Goal: Task Accomplishment & Management: Complete application form

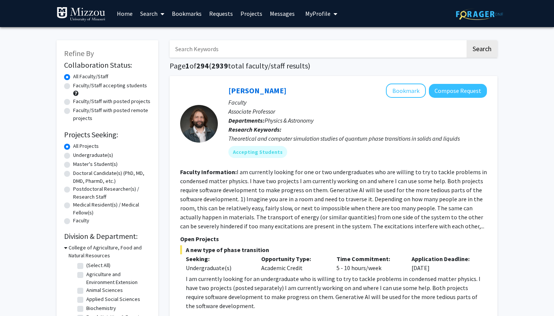
click at [194, 15] on link "Bookmarks" at bounding box center [186, 13] width 37 height 26
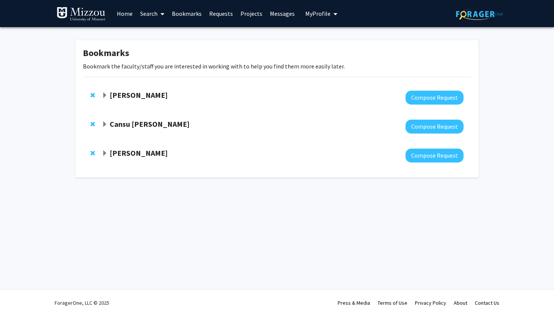
click at [145, 124] on strong "Cansu [PERSON_NAME]" at bounding box center [150, 123] width 80 height 9
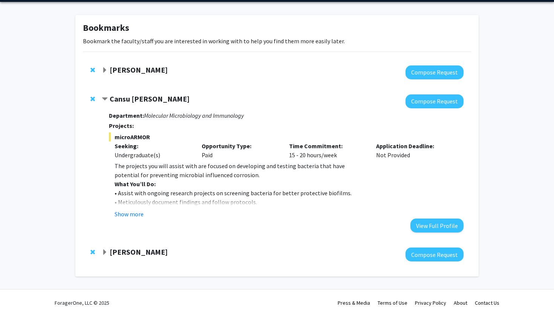
scroll to position [26, 0]
click at [130, 214] on button "Show more" at bounding box center [128, 214] width 29 height 9
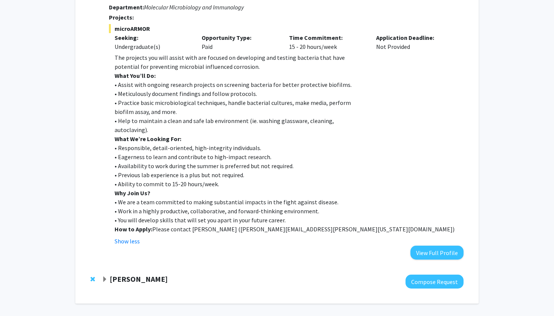
scroll to position [132, 0]
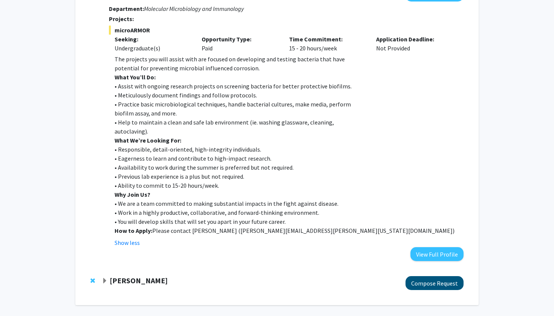
click at [410, 281] on button "Compose Request" at bounding box center [434, 283] width 58 height 14
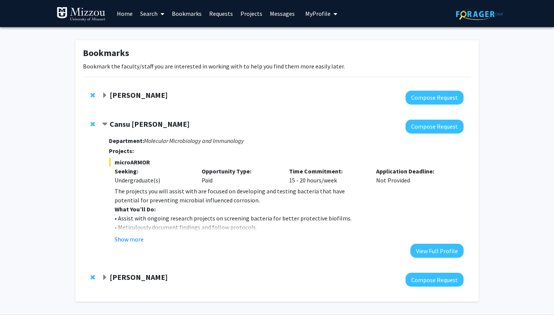
scroll to position [14, 0]
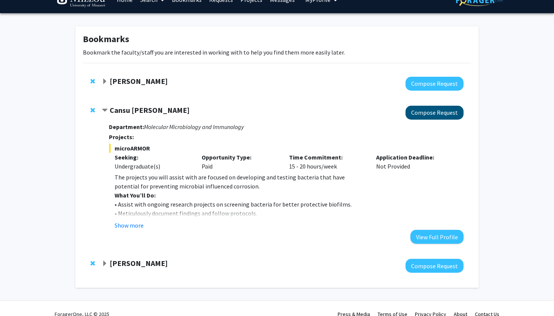
click at [420, 112] on button "Compose Request" at bounding box center [434, 113] width 58 height 14
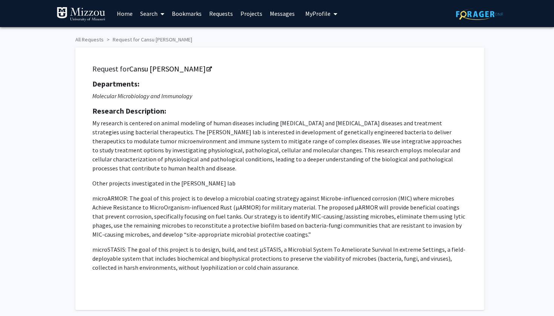
click at [273, 13] on link "Messages" at bounding box center [282, 13] width 32 height 26
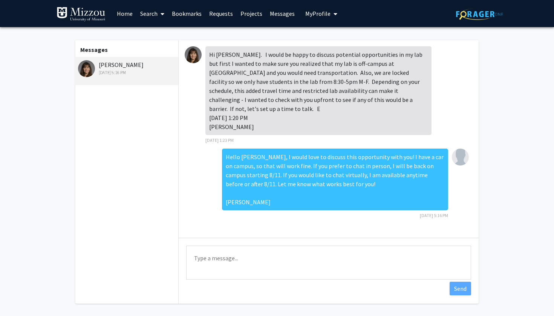
click at [180, 14] on link "Bookmarks" at bounding box center [186, 13] width 37 height 26
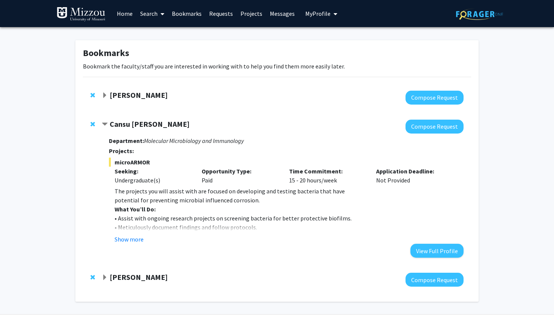
click at [357, 95] on div at bounding box center [283, 98] width 362 height 14
click at [144, 94] on strong "[PERSON_NAME]" at bounding box center [139, 94] width 58 height 9
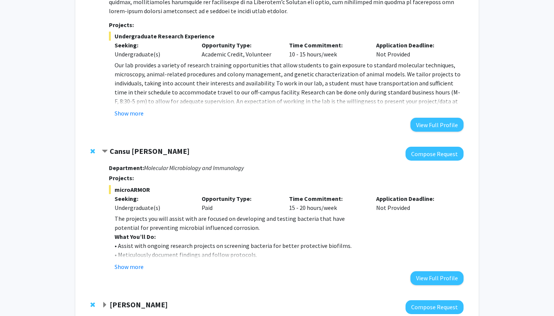
scroll to position [238, 0]
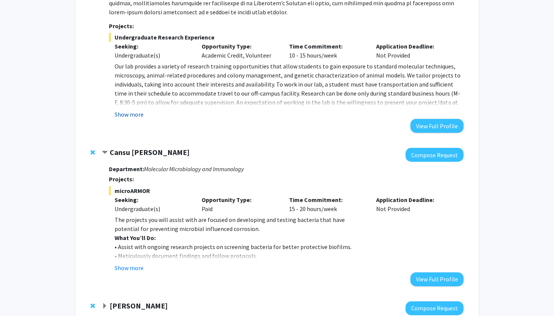
click at [136, 118] on button "Show more" at bounding box center [128, 114] width 29 height 9
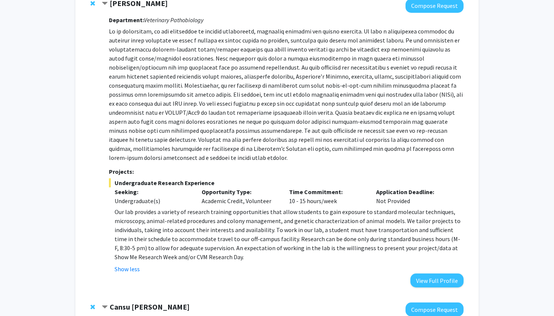
scroll to position [71, 0]
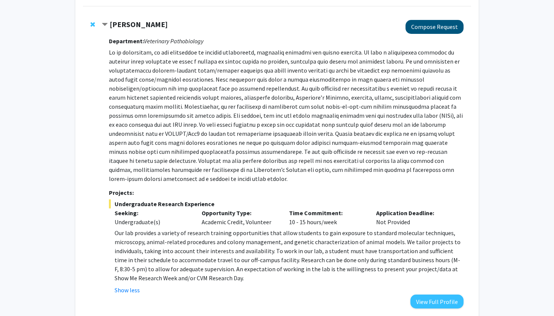
click at [426, 32] on button "Compose Request" at bounding box center [434, 27] width 58 height 14
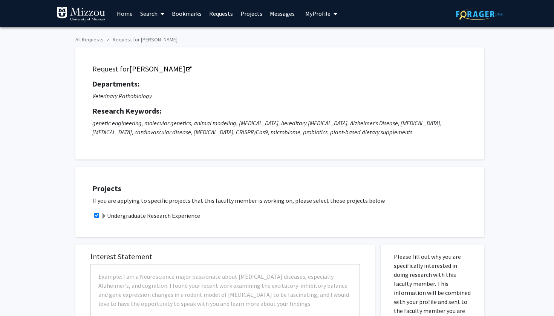
checkbox input "true"
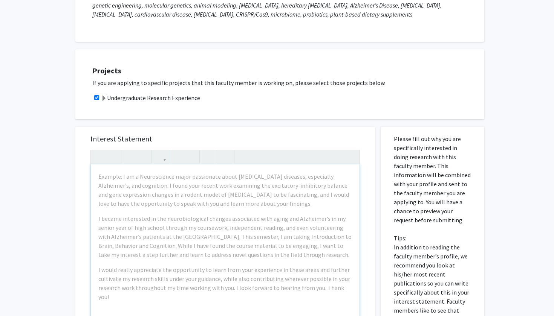
scroll to position [93, 0]
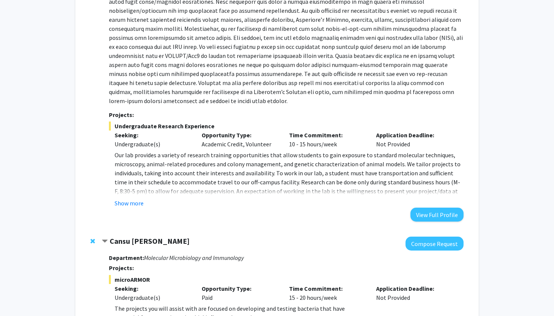
scroll to position [166, 0]
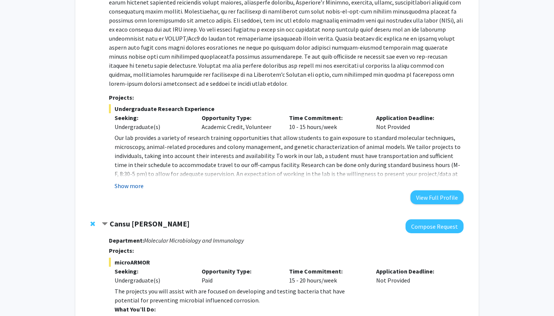
click at [122, 188] on button "Show more" at bounding box center [128, 186] width 29 height 9
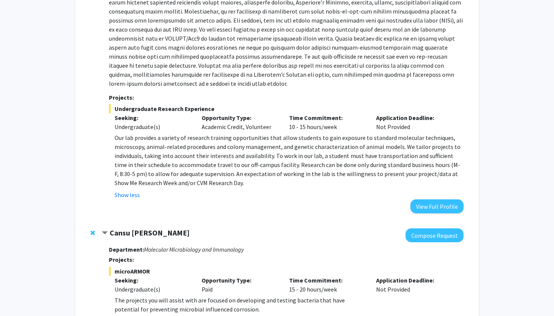
scroll to position [160, 0]
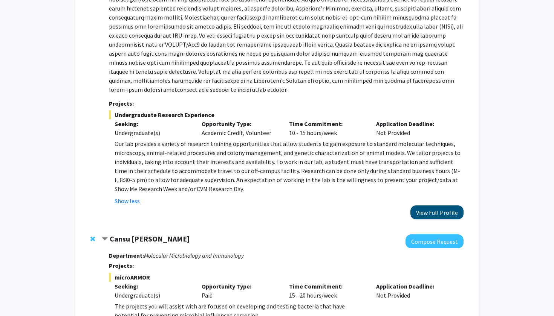
click at [414, 212] on button "View Full Profile" at bounding box center [436, 213] width 53 height 14
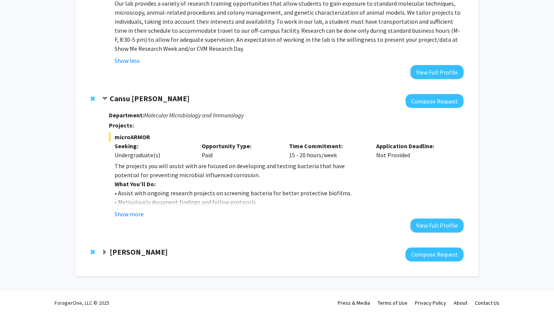
scroll to position [301, 0]
click at [419, 226] on button "View Full Profile" at bounding box center [436, 226] width 53 height 14
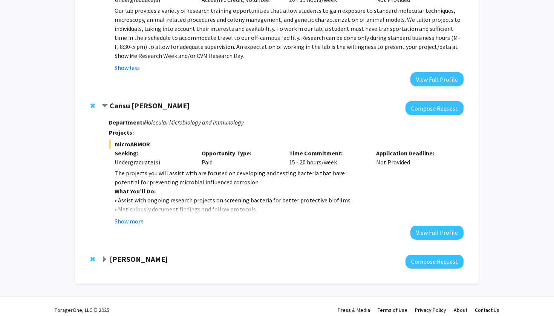
click at [115, 256] on strong "[PERSON_NAME]" at bounding box center [139, 259] width 58 height 9
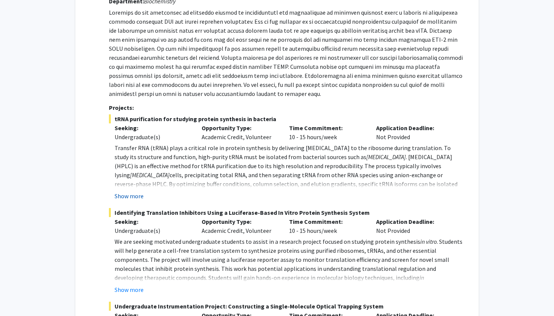
scroll to position [574, 0]
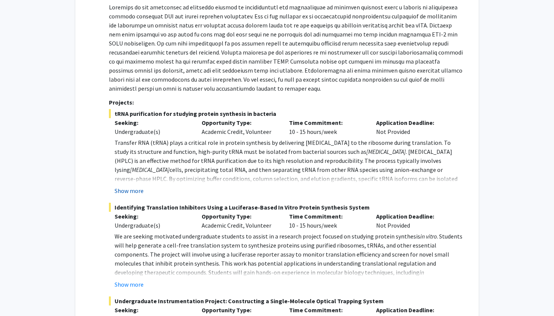
click at [124, 191] on button "Show more" at bounding box center [128, 190] width 29 height 9
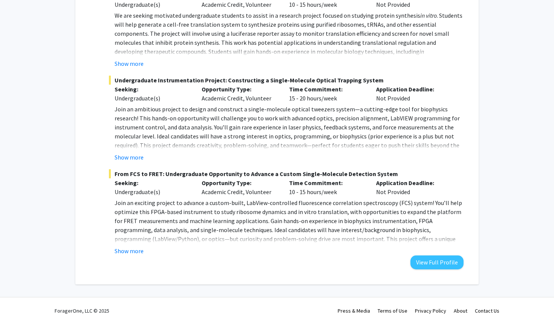
scroll to position [821, 0]
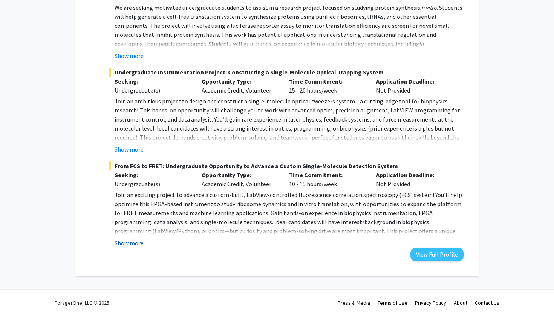
click at [128, 244] on button "Show more" at bounding box center [128, 243] width 29 height 9
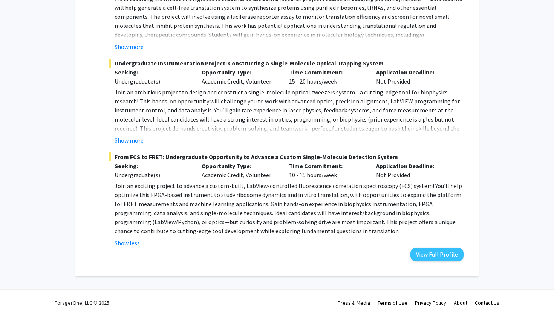
scroll to position [830, 0]
click at [442, 253] on button "View Full Profile" at bounding box center [436, 255] width 53 height 14
click at [424, 252] on button "View Full Profile" at bounding box center [436, 255] width 53 height 14
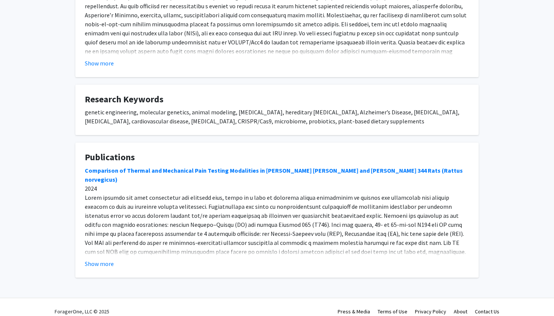
scroll to position [327, 0]
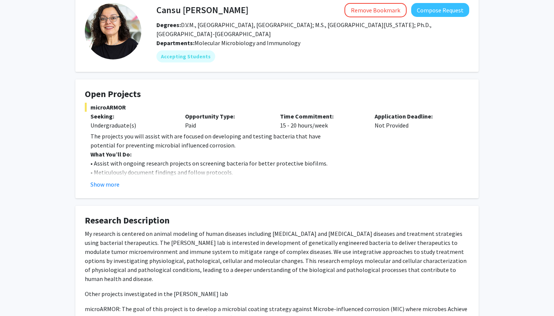
scroll to position [63, 0]
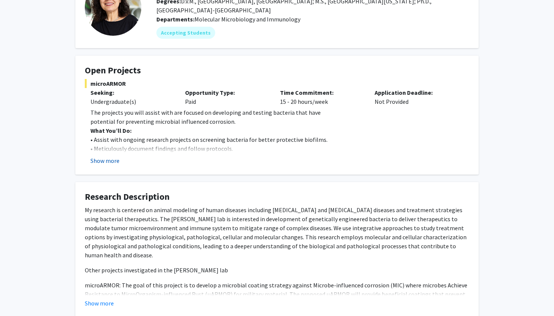
click at [104, 160] on button "Show more" at bounding box center [104, 160] width 29 height 9
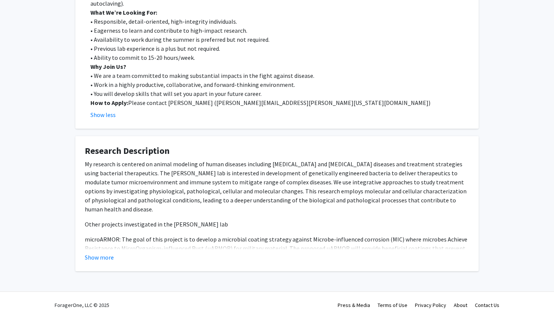
scroll to position [244, 0]
click at [104, 257] on button "Show more" at bounding box center [99, 257] width 29 height 9
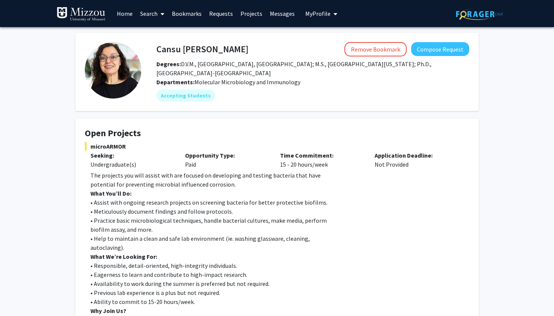
scroll to position [0, 0]
click at [182, 51] on h4 "Cansu [PERSON_NAME]" at bounding box center [202, 49] width 92 height 14
click at [182, 51] on h4 "Cansu Agca" at bounding box center [202, 49] width 92 height 14
copy h4 "Cansu [PERSON_NAME]"
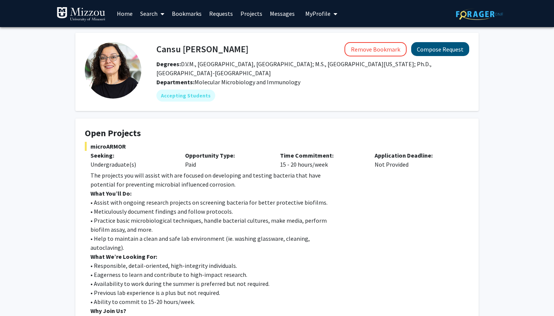
click at [440, 50] on button "Compose Request" at bounding box center [440, 49] width 58 height 14
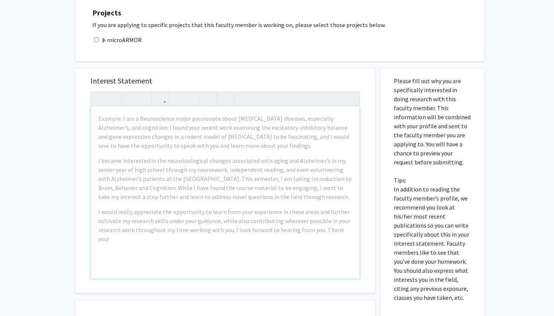
scroll to position [328, 0]
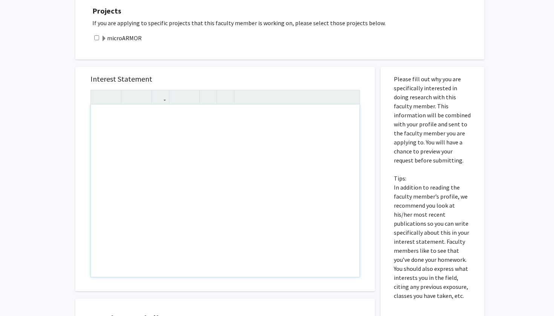
click at [187, 140] on div "Note to users with screen readers: Please press Alt+0 or Option+0 to deactivate…" at bounding box center [225, 191] width 269 height 172
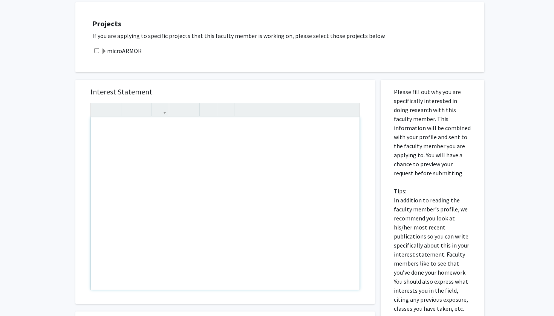
scroll to position [314, 0]
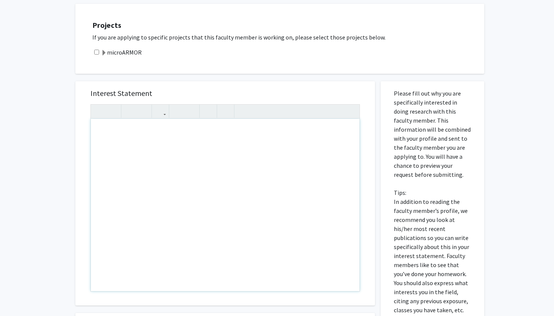
click at [97, 55] on input "checkbox" at bounding box center [96, 52] width 5 height 5
checkbox input "true"
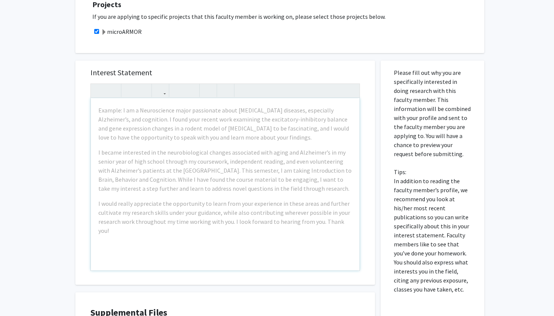
scroll to position [359, 0]
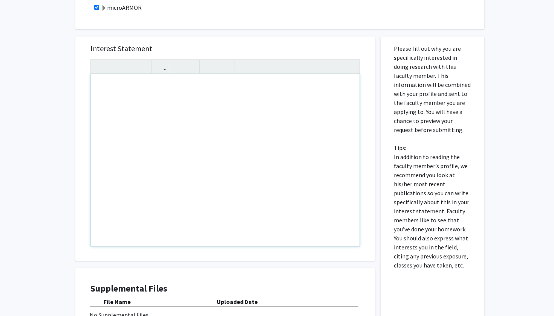
paste div "Note to users with screen readers: Please press Alt+0 or Option+0 to deactivate…"
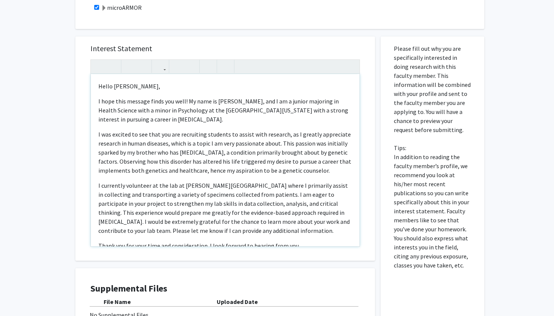
type textarea "<p>Hello Dr. Agca,</p><p>I hope this message finds you well! My name is Sophie …"
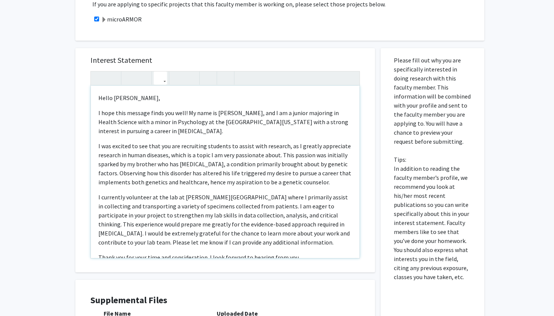
scroll to position [350, 0]
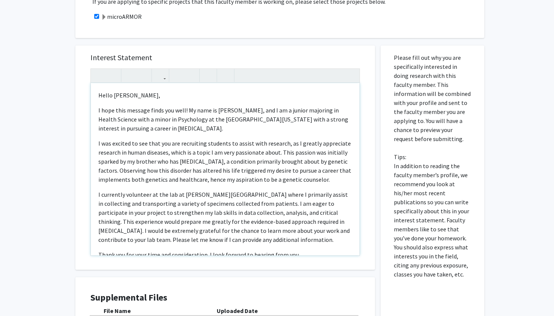
click at [245, 114] on p "I hope this message finds you well! My name is [PERSON_NAME], and I am a junior…" at bounding box center [224, 119] width 253 height 27
click at [343, 144] on p "I was excited to see that you are recruiting students to assist with research, …" at bounding box center [224, 161] width 253 height 45
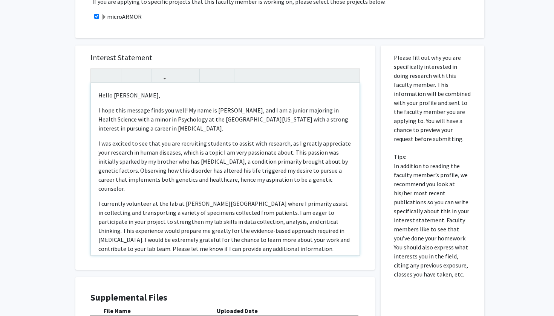
click at [298, 199] on div "Hello Dr. Agca, I hope this message finds you well! My name is Sophie Kusserow,…" at bounding box center [225, 169] width 269 height 172
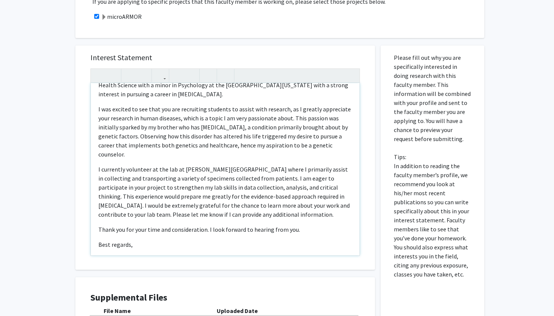
scroll to position [35, 0]
drag, startPoint x: 246, startPoint y: 179, endPoint x: 188, endPoint y: 182, distance: 57.7
click at [188, 182] on span "I currently volunteer at the lab at Boone Hospital where I primarily assist in …" at bounding box center [223, 191] width 251 height 53
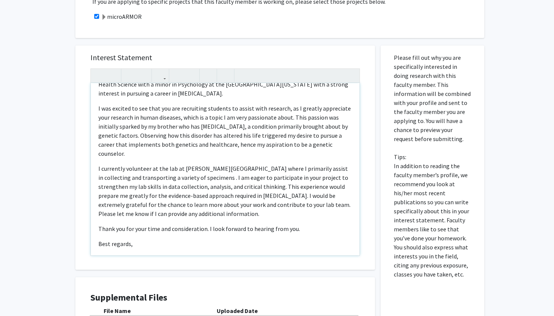
type textarea "<p>Hello Dr. Agca,</p><p>I hope this message finds you well! My name is Sophie …"
click at [176, 208] on span "I currently volunteer at the lab at Boone Hospital where I primarily assist in …" at bounding box center [224, 191] width 252 height 53
click at [208, 218] on p "I currently volunteer at the lab at Boone Hospital where I primarily assist in …" at bounding box center [224, 191] width 253 height 54
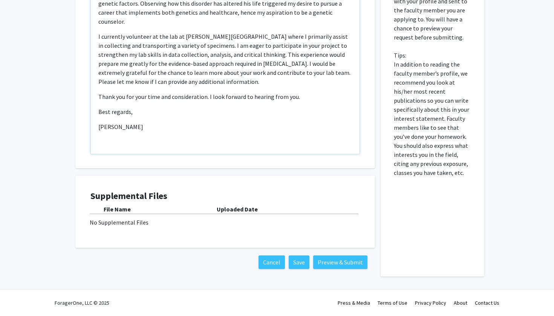
scroll to position [452, 0]
click at [303, 262] on button "Save" at bounding box center [298, 263] width 21 height 14
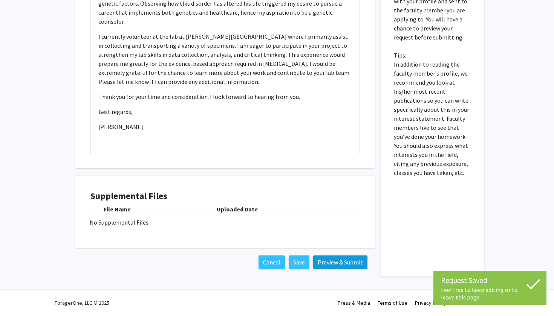
click at [334, 264] on button "Preview & Submit" at bounding box center [340, 263] width 54 height 14
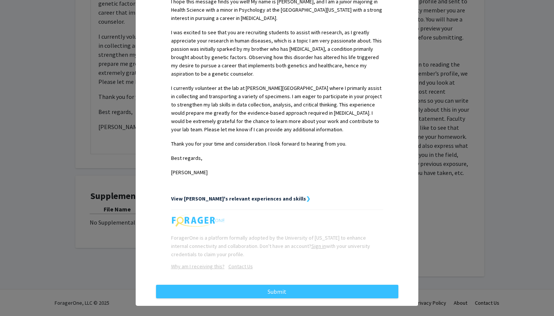
scroll to position [231, 0]
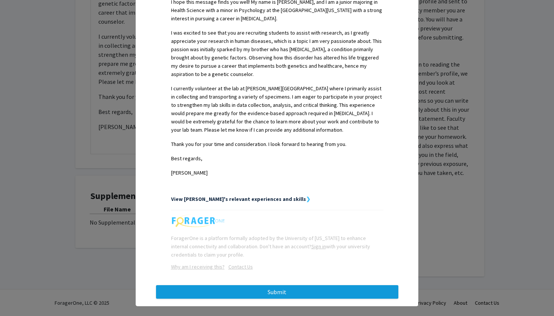
click at [287, 290] on button "Submit" at bounding box center [277, 292] width 242 height 14
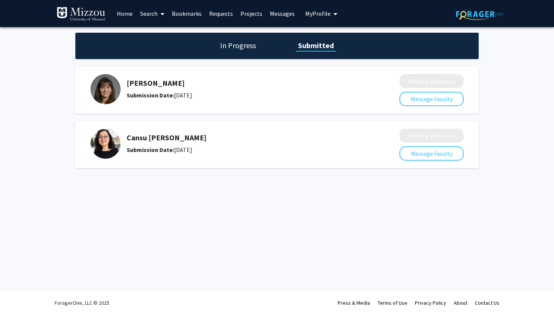
click at [192, 16] on link "Bookmarks" at bounding box center [186, 13] width 37 height 26
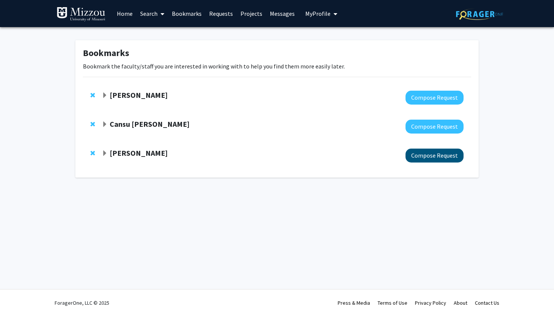
click at [431, 160] on button "Compose Request" at bounding box center [434, 156] width 58 height 14
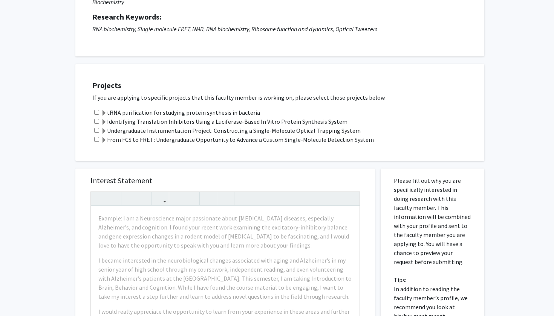
scroll to position [98, 0]
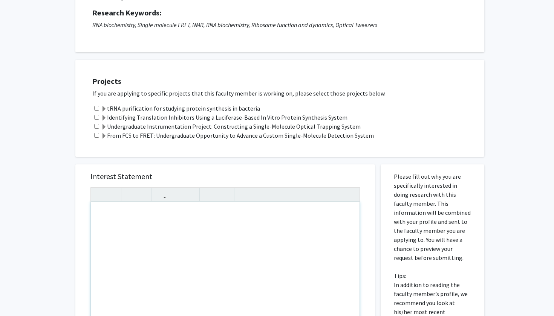
click at [241, 229] on div "Note to users with screen readers: Please press Alt+0 or Option+0 to deactivate…" at bounding box center [225, 288] width 269 height 172
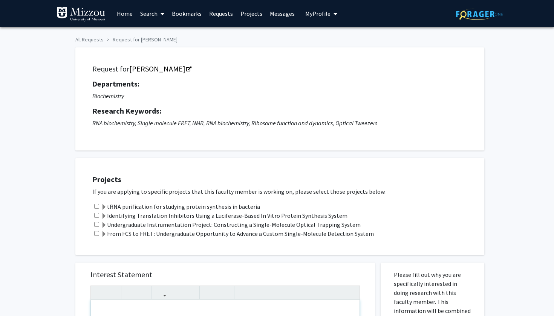
scroll to position [0, 0]
click at [93, 209] on div "tRNA purification for studying protein synthesis in bacteria" at bounding box center [284, 206] width 384 height 9
click at [95, 208] on input "checkbox" at bounding box center [96, 206] width 5 height 5
checkbox input "true"
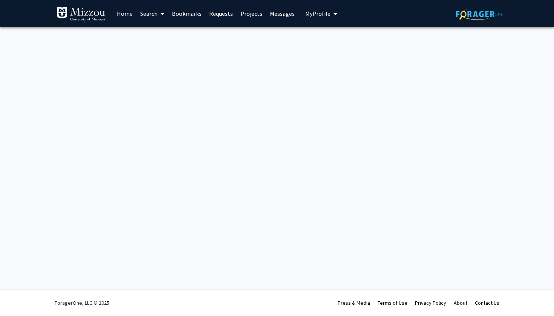
click at [255, 13] on link "Projects" at bounding box center [250, 13] width 29 height 26
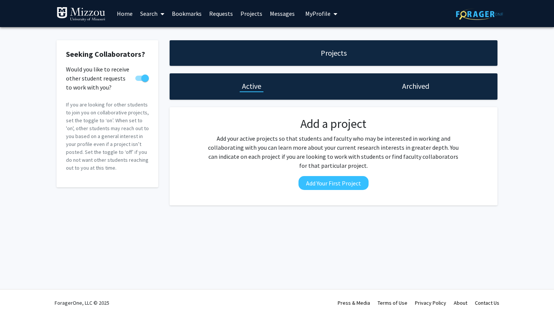
click at [277, 14] on link "Messages" at bounding box center [282, 13] width 32 height 26
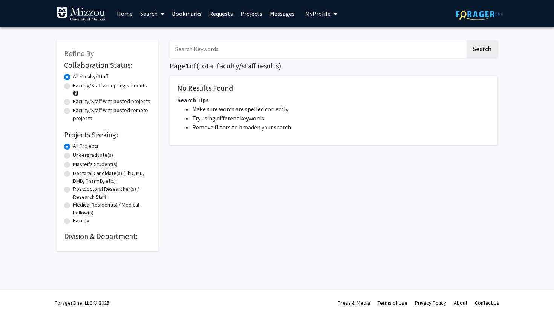
click at [185, 15] on link "Bookmarks" at bounding box center [186, 13] width 37 height 26
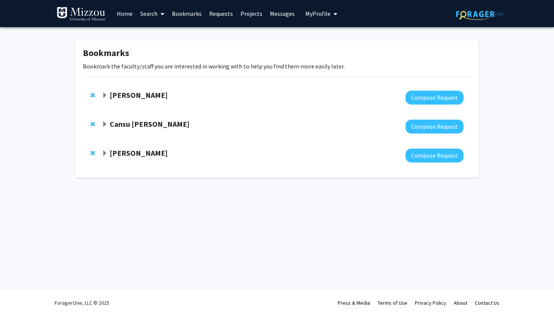
click at [130, 158] on strong "[PERSON_NAME]" at bounding box center [139, 152] width 58 height 9
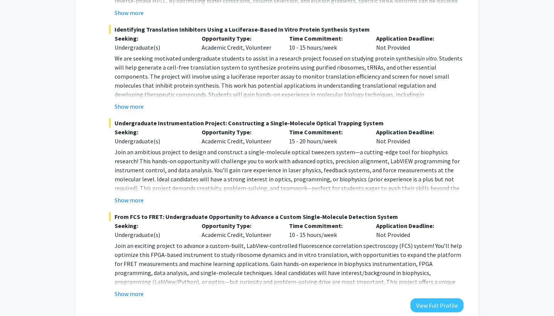
scroll to position [355, 0]
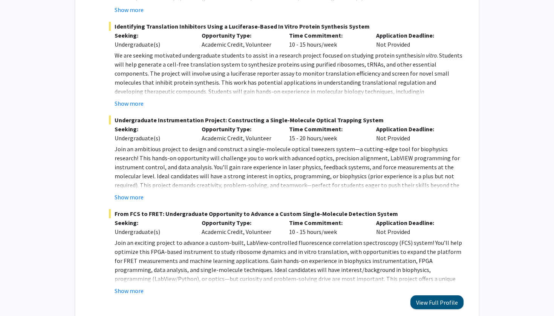
click at [427, 299] on button "View Full Profile" at bounding box center [436, 303] width 53 height 14
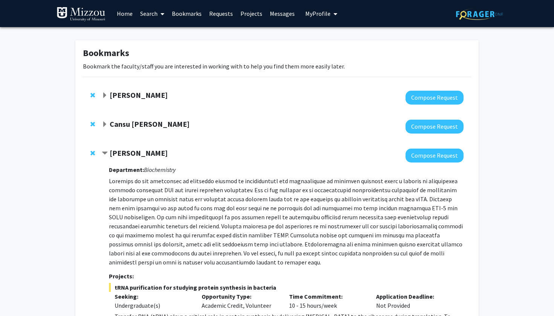
scroll to position [0, 0]
drag, startPoint x: 181, startPoint y: 0, endPoint x: 497, endPoint y: 47, distance: 319.8
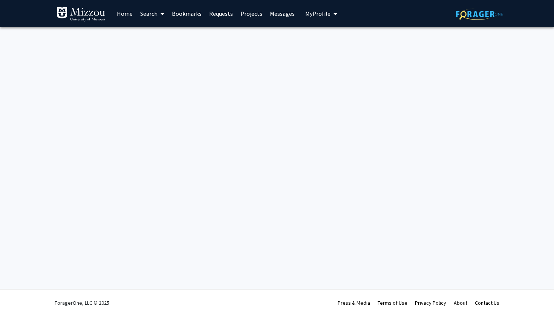
click at [150, 12] on link "Search" at bounding box center [152, 13] width 32 height 26
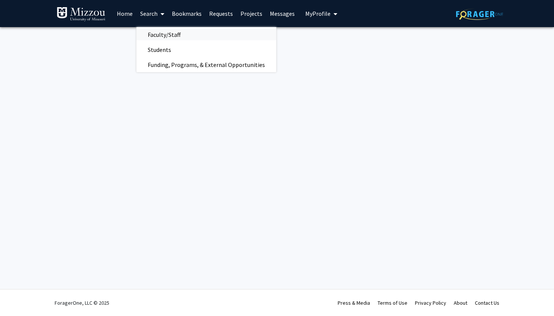
click at [157, 33] on span "Faculty/Staff" at bounding box center [163, 34] width 55 height 15
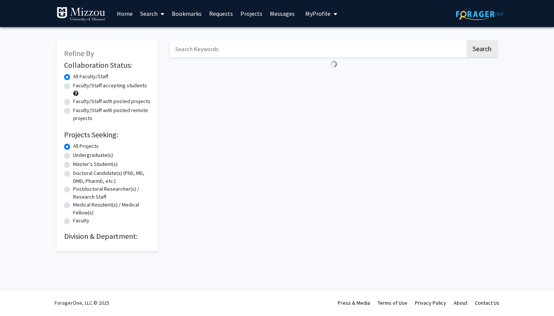
click at [186, 52] on input "Search Keywords" at bounding box center [317, 48] width 296 height 17
click at [481, 50] on button "Search" at bounding box center [481, 48] width 31 height 17
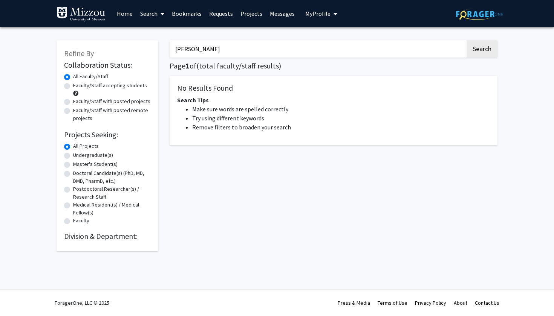
click at [481, 50] on button "Search" at bounding box center [481, 48] width 31 height 17
type input "[PERSON_NAME]"
drag, startPoint x: 203, startPoint y: 88, endPoint x: 84, endPoint y: 88, distance: 119.0
click at [84, 88] on label "Faculty/Staff accepting students" at bounding box center [110, 86] width 74 height 8
click at [78, 87] on input "Faculty/Staff accepting students" at bounding box center [75, 84] width 5 height 5
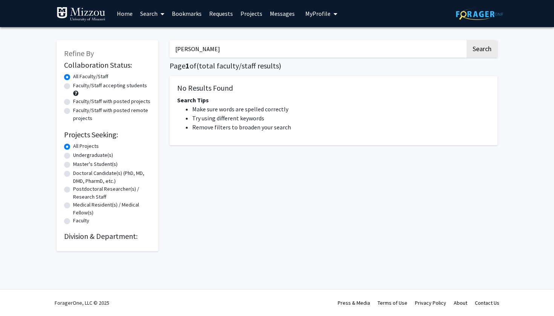
radio input "true"
click at [84, 99] on label "Faculty/Staff with posted projects" at bounding box center [111, 102] width 77 height 8
click at [78, 99] on input "Faculty/Staff with posted projects" at bounding box center [75, 100] width 5 height 5
radio input "true"
click at [490, 50] on button "Search" at bounding box center [481, 48] width 31 height 17
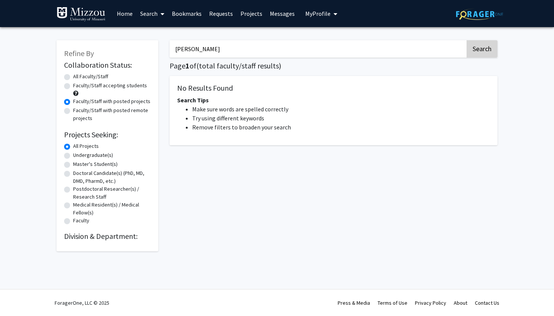
radio input "true"
click at [490, 50] on button "Search" at bounding box center [481, 48] width 31 height 17
click at [73, 102] on label "Faculty/Staff with posted projects" at bounding box center [111, 102] width 77 height 8
click at [73, 102] on input "Faculty/Staff with posted projects" at bounding box center [75, 100] width 5 height 5
radio input "true"
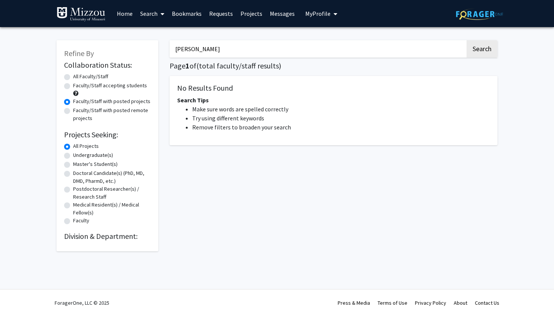
click at [416, 69] on h1 "Page 1 of ( total faculty/staff results)" at bounding box center [333, 65] width 328 height 9
click at [404, 62] on div "Peter Cornish Search Page 1 of ( total faculty/staff results) No Results Found …" at bounding box center [333, 142] width 339 height 219
click at [489, 46] on button "Search" at bounding box center [481, 48] width 31 height 17
radio input "true"
click at [187, 15] on link "Bookmarks" at bounding box center [186, 13] width 37 height 26
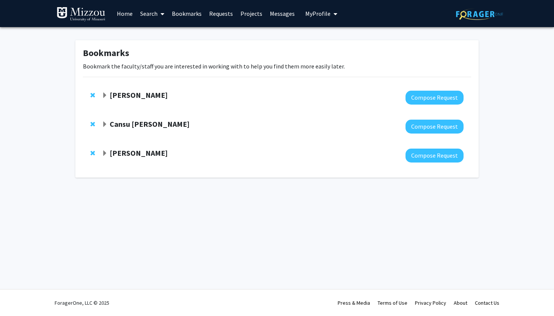
click at [154, 12] on link "Search" at bounding box center [152, 13] width 32 height 26
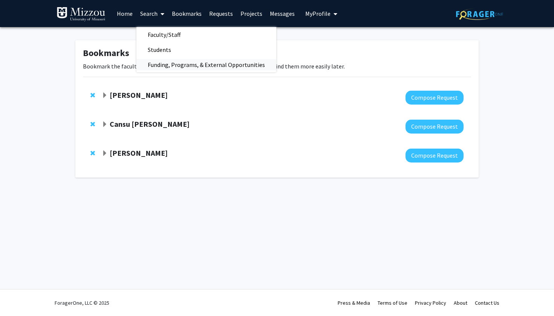
click at [155, 67] on span "Funding, Programs, & External Opportunities" at bounding box center [206, 64] width 140 height 15
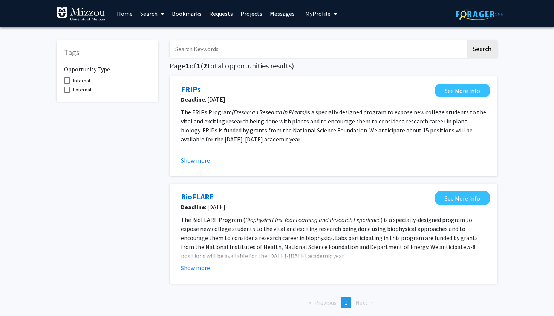
click at [154, 17] on link "Search" at bounding box center [152, 13] width 32 height 26
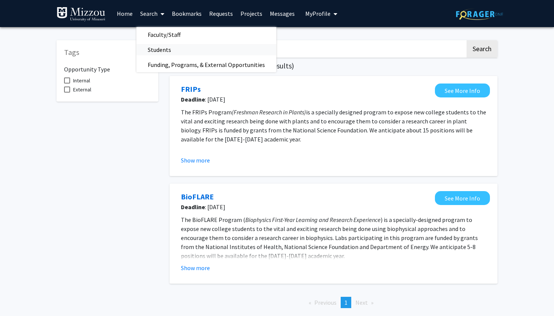
click at [162, 47] on span "Students" at bounding box center [159, 49] width 46 height 15
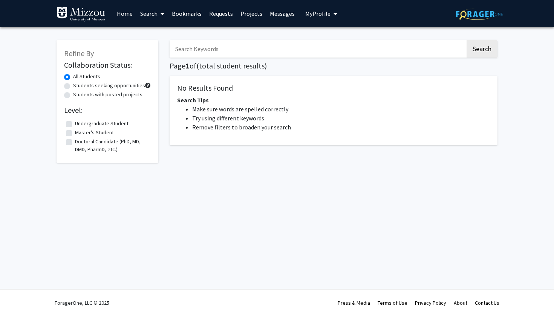
click at [153, 17] on link "Search" at bounding box center [152, 13] width 32 height 26
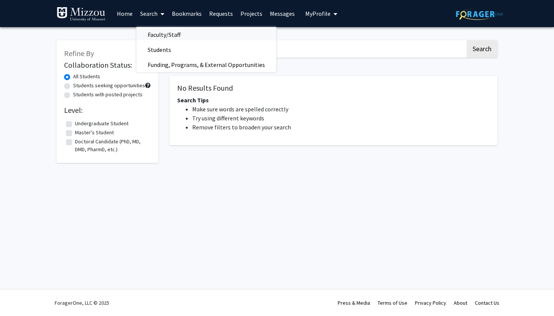
click at [155, 35] on span "Faculty/Staff" at bounding box center [163, 34] width 55 height 15
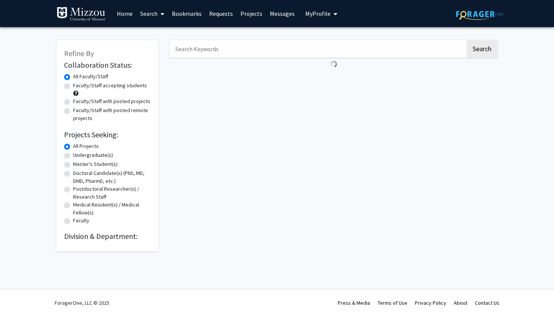
click at [93, 102] on label "Faculty/Staff with posted projects" at bounding box center [111, 102] width 77 height 8
click at [78, 102] on input "Faculty/Staff with posted projects" at bounding box center [75, 100] width 5 height 5
radio input "true"
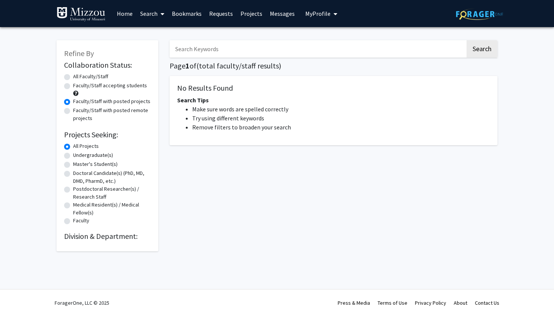
click at [91, 155] on label "Undergraduate(s)" at bounding box center [93, 155] width 40 height 8
click at [78, 155] on input "Undergraduate(s)" at bounding box center [75, 153] width 5 height 5
radio input "true"
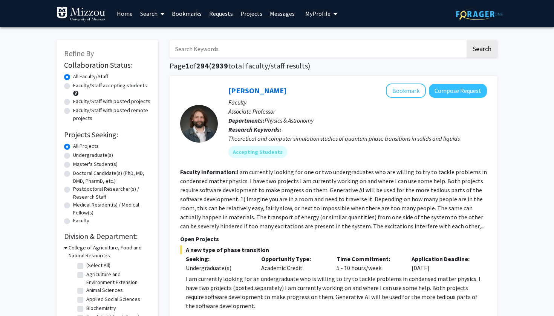
click at [216, 50] on input "Search Keywords" at bounding box center [317, 48] width 296 height 17
type input "pe"
click at [191, 11] on link "Bookmarks" at bounding box center [186, 13] width 37 height 26
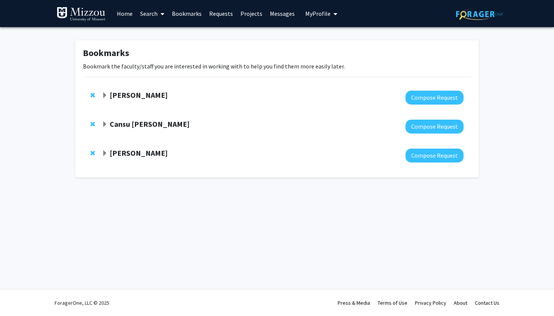
click at [143, 152] on strong "[PERSON_NAME]" at bounding box center [139, 152] width 58 height 9
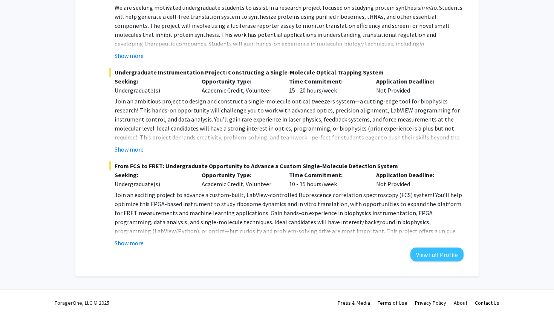
scroll to position [404, 0]
click at [435, 253] on button "View Full Profile" at bounding box center [436, 255] width 53 height 14
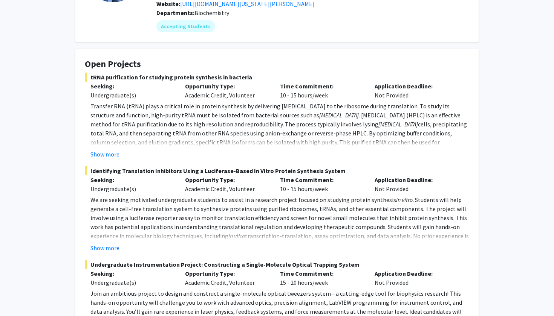
scroll to position [96, 0]
click at [108, 150] on button "Show more" at bounding box center [104, 154] width 29 height 9
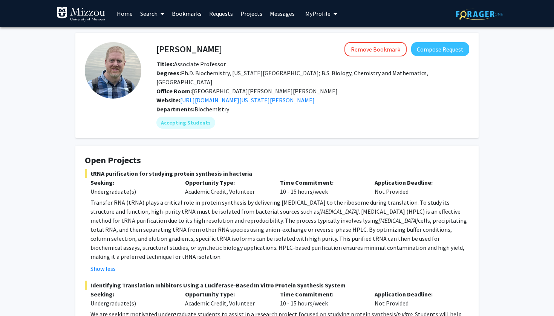
scroll to position [0, 0]
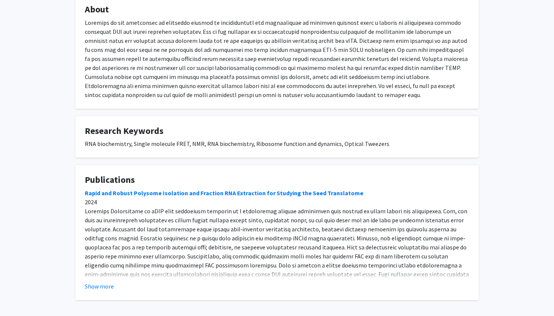
scroll to position [560, 0]
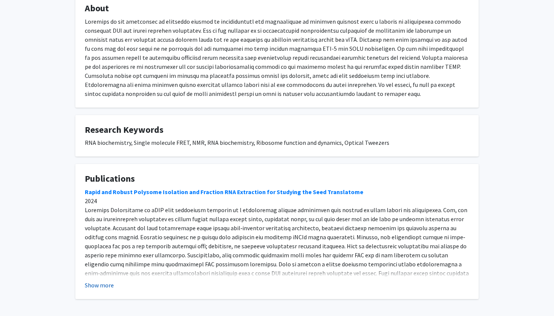
click at [103, 281] on button "Show more" at bounding box center [99, 285] width 29 height 9
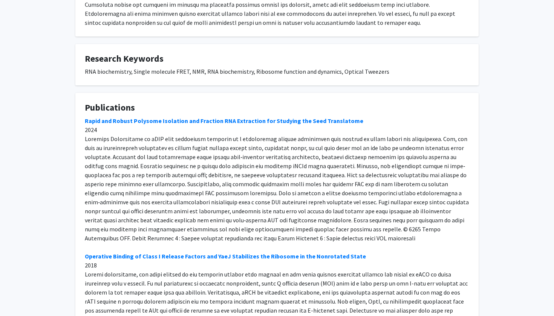
scroll to position [624, 0]
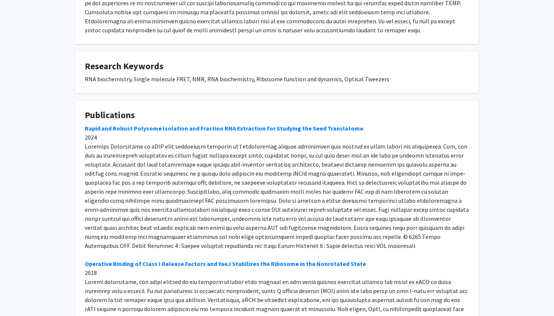
click at [149, 125] on link "Rapid and Robust Polysome Isolation and Fraction RNA Extraction for Studying th…" at bounding box center [224, 129] width 278 height 8
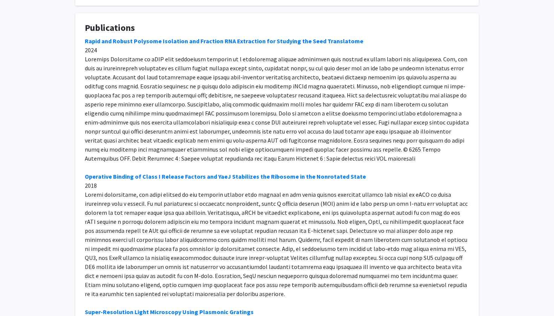
scroll to position [711, 0]
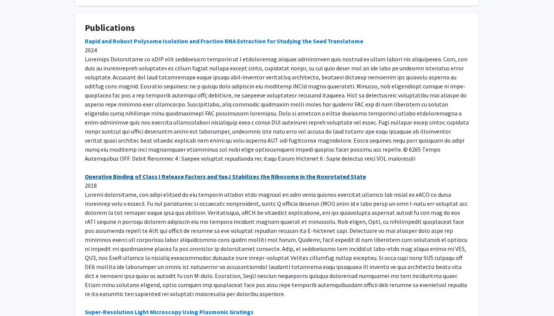
click at [246, 173] on link "Operative Binding of Class I Release Factors and YaeJ Stabilizes the Ribosome i…" at bounding box center [225, 177] width 281 height 8
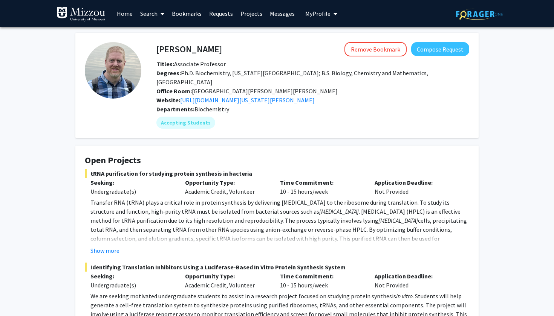
scroll to position [0, 0]
click at [433, 52] on button "Compose Request" at bounding box center [440, 49] width 58 height 14
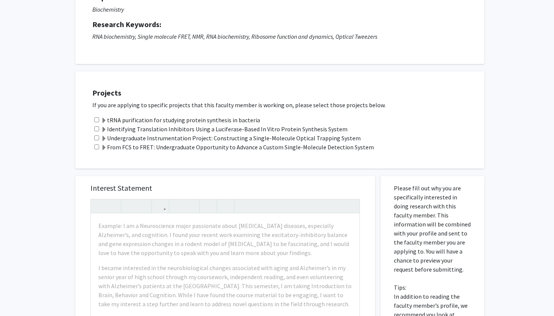
scroll to position [102, 0]
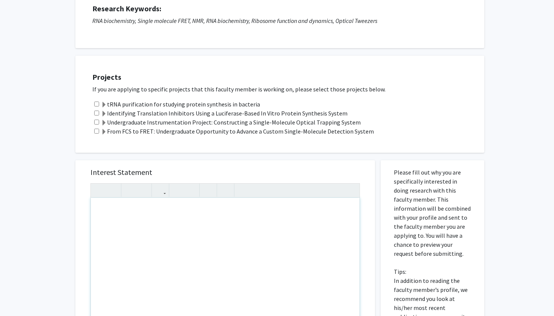
click at [157, 228] on div "Note to users with screen readers: Please press Alt+0 or Option+0 to deactivate…" at bounding box center [225, 284] width 269 height 172
paste div "Note to users with screen readers: Please press Alt+0 or Option+0 to deactivate…"
type textarea "<p>Hello [PERSON_NAME],&nbsp;</p><p>I hope this message finds you well! My name…"
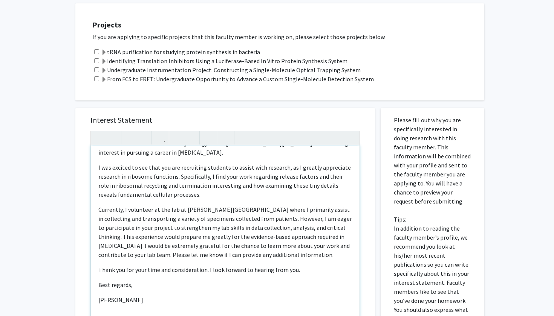
scroll to position [159, 0]
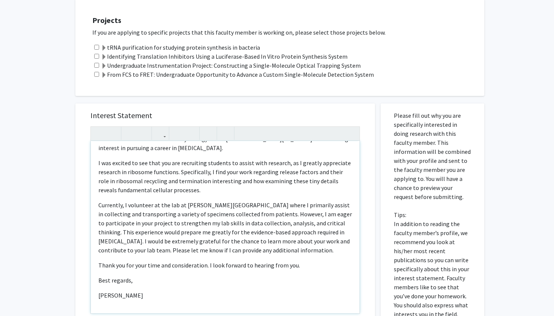
click at [121, 226] on p "Currently, I volunteer at the lab at [PERSON_NAME][GEOGRAPHIC_DATA] where I pri…" at bounding box center [224, 228] width 253 height 54
type textarea "<p>Hello [PERSON_NAME],&nbsp;</p><p>I hope this message finds you well! My name…"
click at [151, 236] on p "Currently, I volunteer at the lab at [PERSON_NAME][GEOGRAPHIC_DATA] where I pri…" at bounding box center [224, 228] width 253 height 54
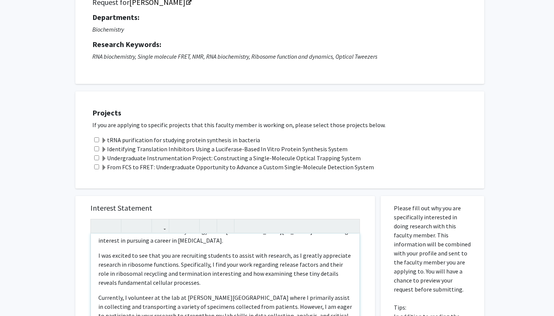
scroll to position [135, 0]
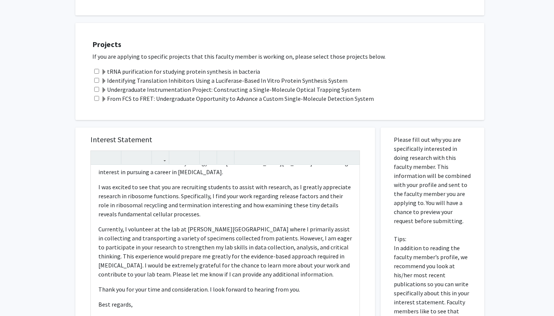
click at [93, 72] on div "tRNA purification for studying protein synthesis in bacteria" at bounding box center [284, 71] width 384 height 9
click at [95, 72] on input "checkbox" at bounding box center [96, 71] width 5 height 5
checkbox input "true"
click at [95, 81] on input "checkbox" at bounding box center [96, 80] width 5 height 5
checkbox input "true"
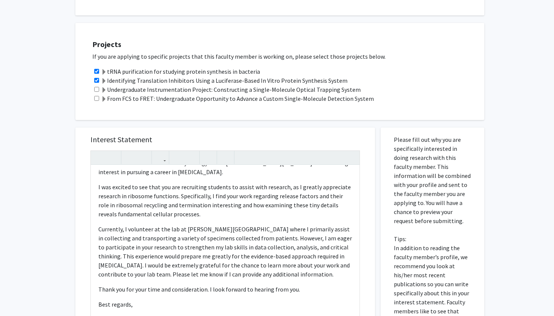
click at [96, 91] on input "checkbox" at bounding box center [96, 89] width 5 height 5
checkbox input "true"
click at [96, 97] on div "From FCS to FRET: Undergraduate Opportunity to Advance a Custom Single-Molecule…" at bounding box center [284, 98] width 384 height 9
click at [96, 99] on input "checkbox" at bounding box center [96, 98] width 5 height 5
checkbox input "true"
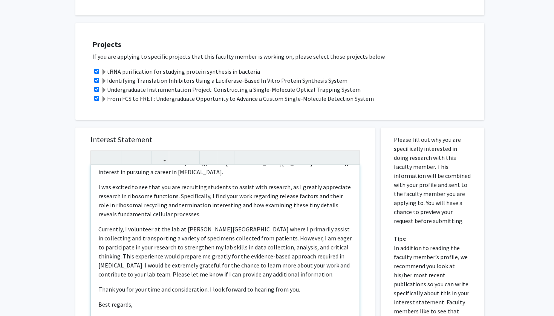
click at [129, 183] on div "Hello [PERSON_NAME], I hope this message finds you well! My name is [PERSON_NAM…" at bounding box center [225, 251] width 269 height 172
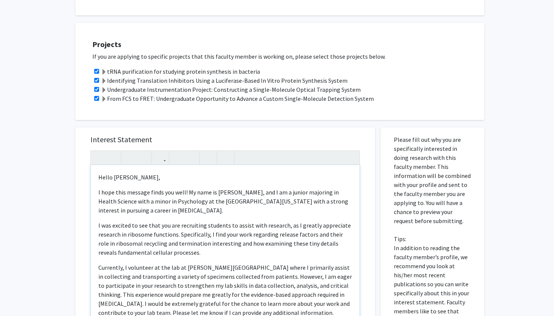
scroll to position [0, 0]
click at [132, 196] on p "I hope this message finds you well! My name is [PERSON_NAME], and I am a junior…" at bounding box center [224, 201] width 253 height 27
click at [139, 222] on div "Hello [PERSON_NAME], I hope this message finds you well! My name is [PERSON_NAM…" at bounding box center [225, 251] width 269 height 172
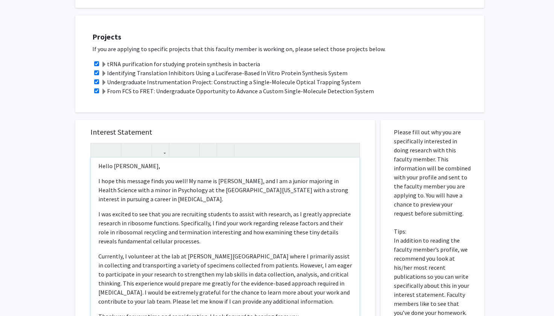
scroll to position [144, 0]
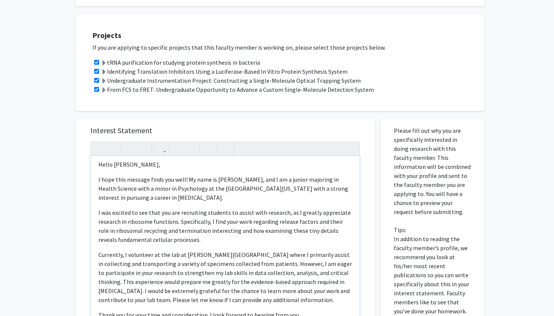
click at [342, 214] on p "I was excited to see that you are recruiting students to assist with research, …" at bounding box center [224, 226] width 253 height 36
click at [310, 244] on p "I was excited to see that you are recruiting students to assist with research, …" at bounding box center [224, 226] width 253 height 36
click at [163, 224] on p "I was excited to see that you are recruiting students to assist with research, …" at bounding box center [224, 226] width 253 height 36
click at [172, 226] on p "I was excited to see that you are recruiting students to assist with research, …" at bounding box center [224, 226] width 253 height 36
click at [191, 241] on p "I was excited to see that you are recruiting students to assist with research, …" at bounding box center [224, 226] width 253 height 36
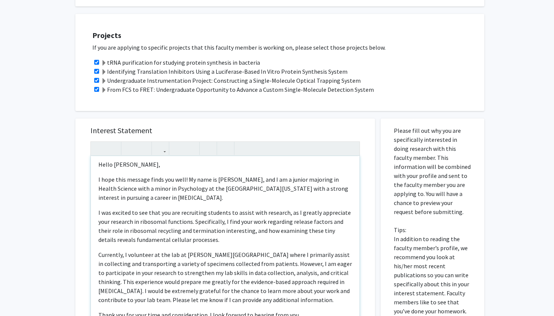
click at [223, 241] on p "I was excited to see that you are recruiting students to assist with research, …" at bounding box center [224, 226] width 253 height 36
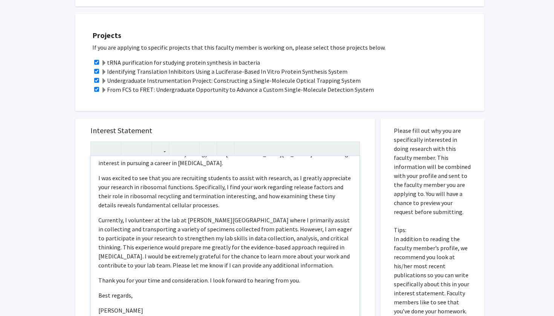
scroll to position [38, 0]
click at [218, 226] on p "Currently, I volunteer at the lab at [PERSON_NAME][GEOGRAPHIC_DATA] where I pri…" at bounding box center [224, 243] width 253 height 54
click at [300, 245] on p "Currently, I volunteer at the lab at [PERSON_NAME][GEOGRAPHIC_DATA] where I pri…" at bounding box center [224, 243] width 253 height 54
drag, startPoint x: 246, startPoint y: 232, endPoint x: 189, endPoint y: 232, distance: 56.9
click at [189, 232] on p "Currently, I volunteer at the lab at [PERSON_NAME][GEOGRAPHIC_DATA] where I pri…" at bounding box center [224, 243] width 253 height 54
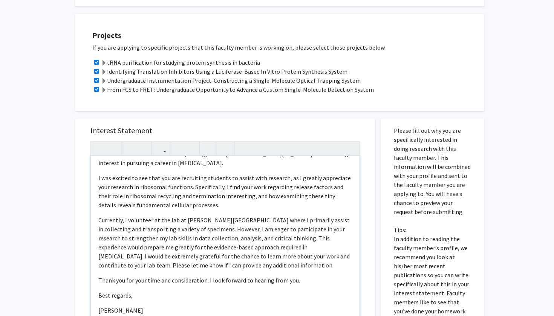
click at [194, 253] on p "Currently, I volunteer at the lab at [PERSON_NAME][GEOGRAPHIC_DATA] where I pri…" at bounding box center [224, 243] width 253 height 54
click at [234, 270] on p "Currently, I volunteer at the lab at [PERSON_NAME][GEOGRAPHIC_DATA] where I pri…" at bounding box center [224, 243] width 253 height 54
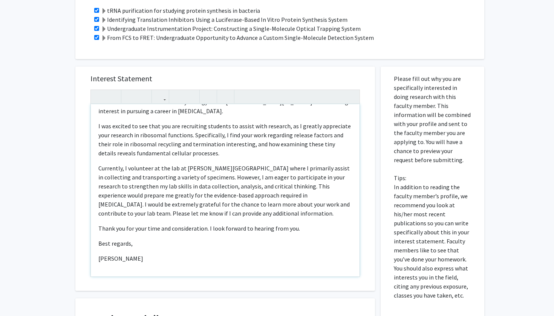
scroll to position [197, 0]
click at [214, 261] on p "[PERSON_NAME]" at bounding box center [224, 258] width 253 height 9
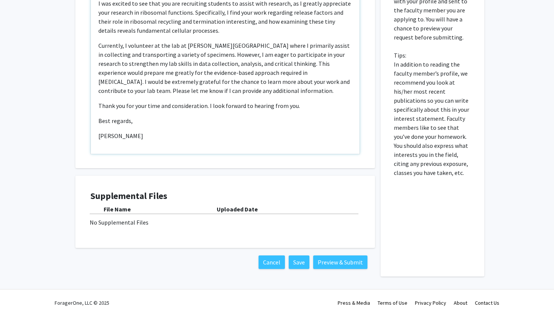
scroll to position [320, 0]
click at [329, 267] on button "Preview & Submit" at bounding box center [340, 263] width 54 height 14
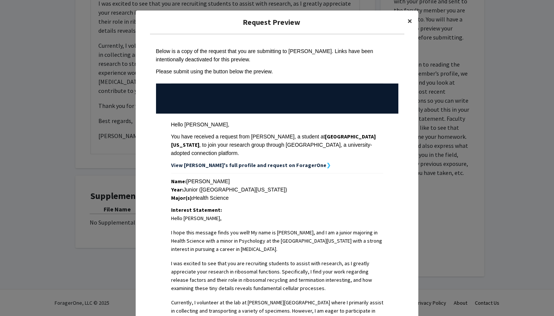
click at [409, 21] on span "×" at bounding box center [409, 21] width 5 height 12
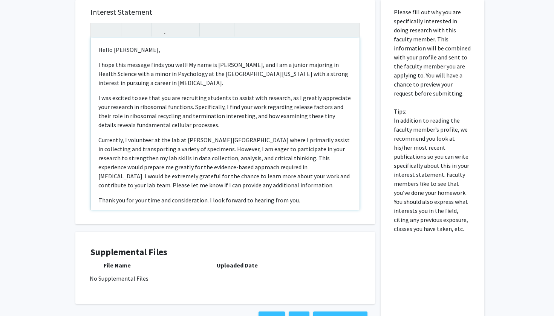
scroll to position [206, 0]
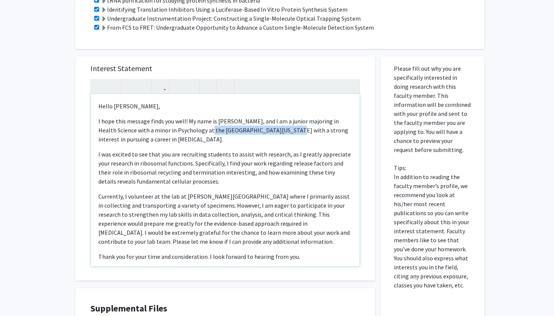
drag, startPoint x: 188, startPoint y: 133, endPoint x: 258, endPoint y: 134, distance: 70.1
click at [258, 134] on p "I hope this message finds you well! My name is [PERSON_NAME], and I am a junior…" at bounding box center [224, 130] width 253 height 27
type textarea "<p>Hello [PERSON_NAME],&nbsp;</p><p>I hope this message finds you well! My name…"
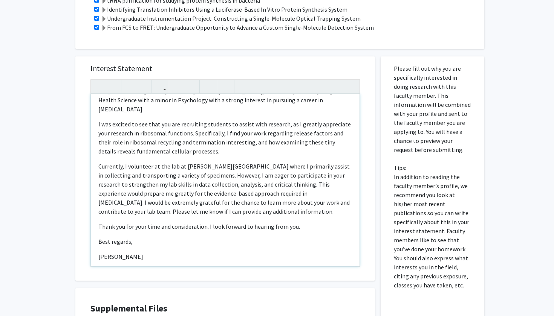
scroll to position [29, 0]
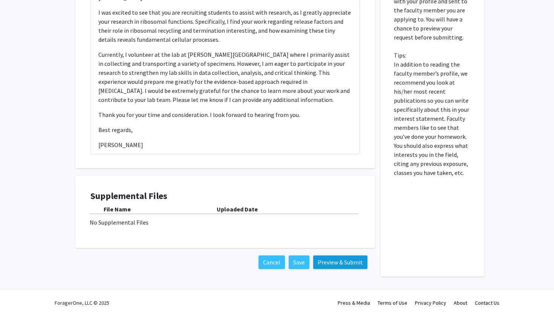
click at [327, 264] on button "Preview & Submit" at bounding box center [340, 263] width 54 height 14
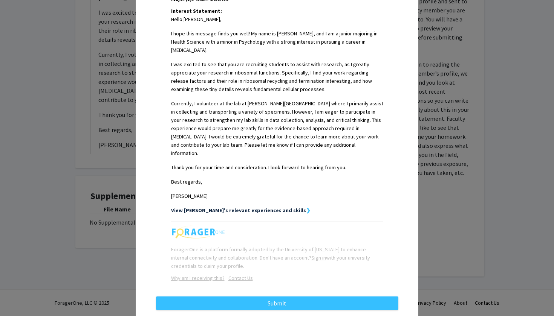
scroll to position [200, 0]
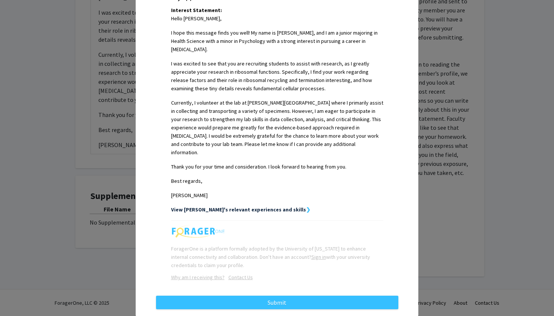
click at [440, 230] on div "Request Preview × Below is a copy of the request that you are submitting to [PE…" at bounding box center [277, 158] width 554 height 316
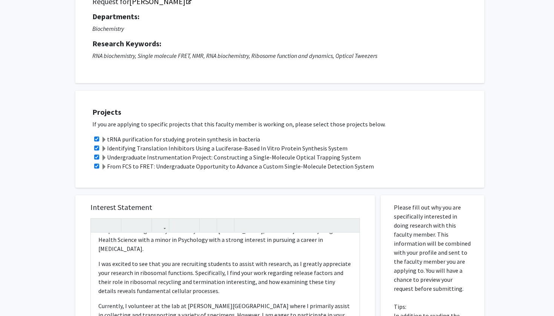
scroll to position [300, 0]
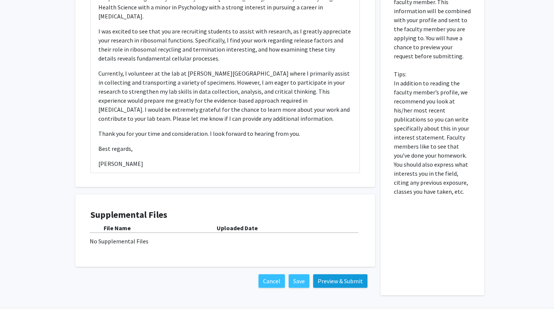
click at [333, 287] on button "Preview & Submit" at bounding box center [340, 282] width 54 height 14
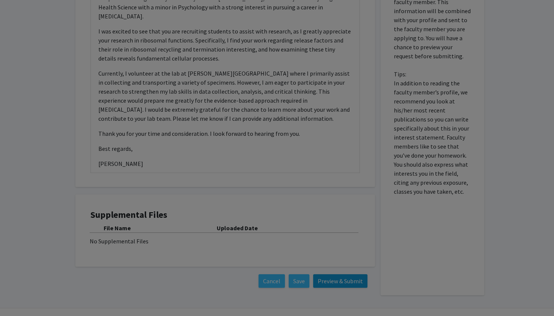
scroll to position [0, 0]
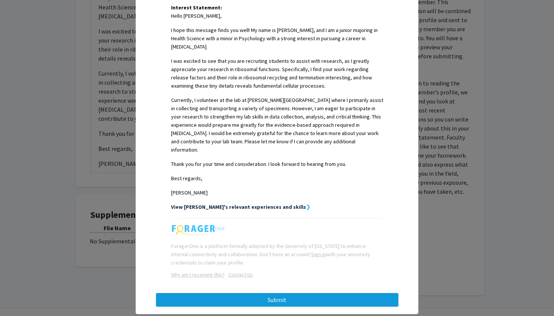
click at [342, 293] on button "Submit" at bounding box center [277, 300] width 242 height 14
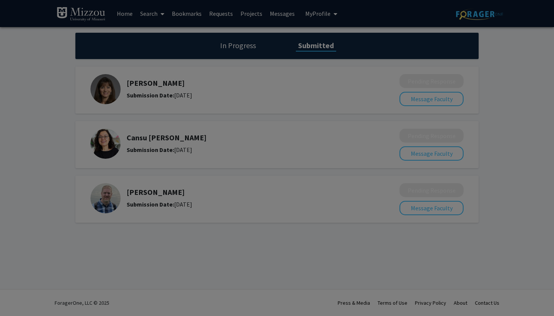
click at [225, 15] on div at bounding box center [277, 158] width 554 height 316
